Goal: Transaction & Acquisition: Download file/media

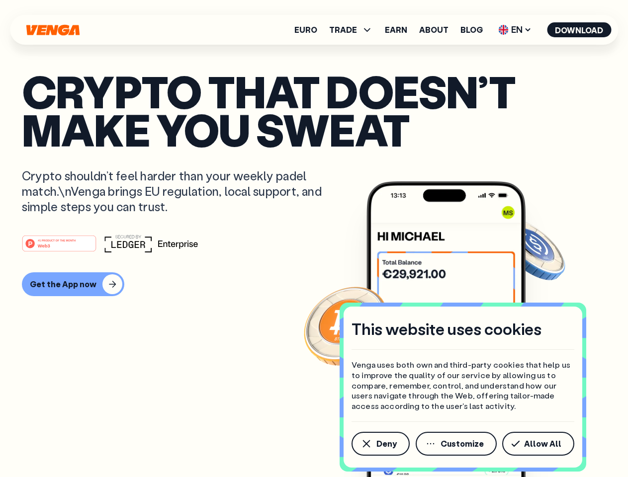
click at [314, 239] on div "#1 PRODUCT OF THE MONTH Web3" at bounding box center [314, 244] width 584 height 18
click at [380, 444] on span "Deny" at bounding box center [386, 444] width 20 height 8
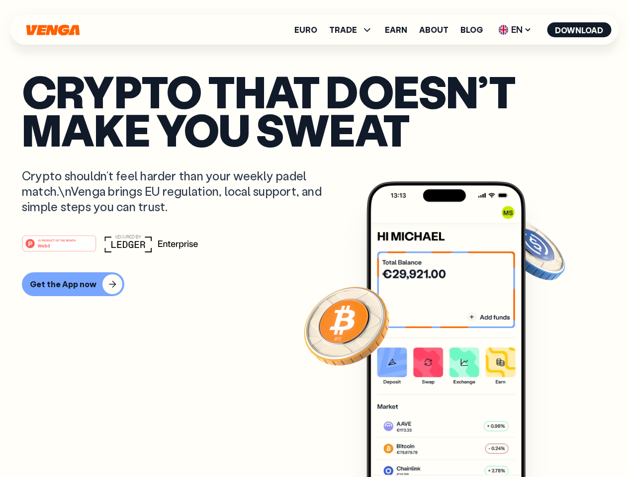
click at [457, 444] on img at bounding box center [446, 348] width 159 height 333
click at [540, 444] on article "Crypto that doesn’t make you sweat Crypto shouldn’t feel harder than your weekl…" at bounding box center [314, 258] width 584 height 373
click at [354, 30] on span "TRADE" at bounding box center [343, 30] width 28 height 8
click at [515, 30] on span "EN" at bounding box center [515, 30] width 40 height 16
click at [579, 30] on button "Download" at bounding box center [579, 29] width 64 height 15
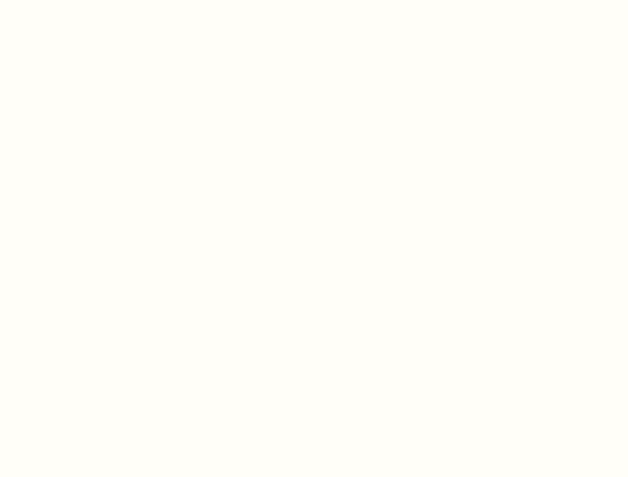
click at [72, 0] on html "This website uses cookies Venga uses both own and third-party cookies that help…" at bounding box center [314, 0] width 628 height 0
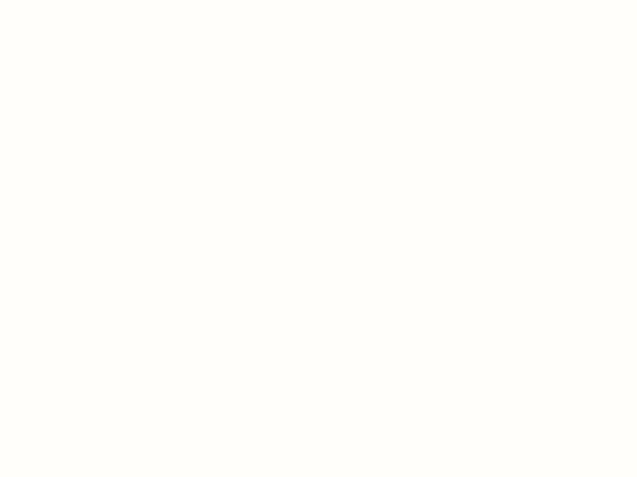
click at [61, 0] on html "This website uses cookies Venga uses both own and third-party cookies that help…" at bounding box center [318, 0] width 637 height 0
